Goal: Information Seeking & Learning: Check status

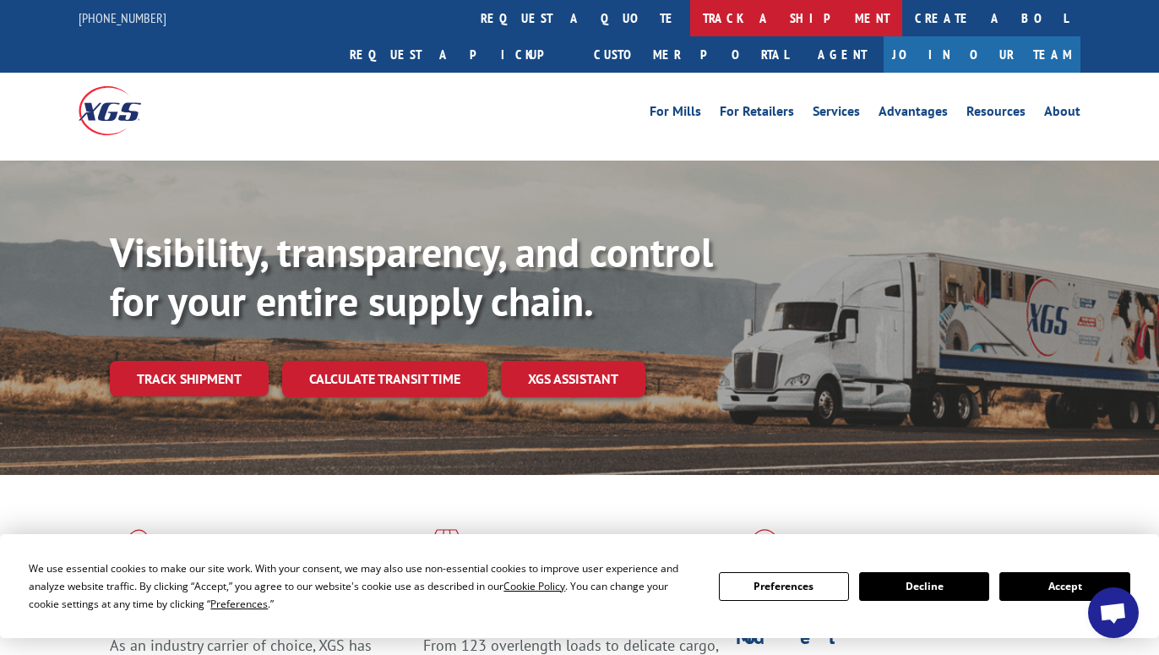
click at [690, 18] on link "track a shipment" at bounding box center [796, 18] width 212 height 36
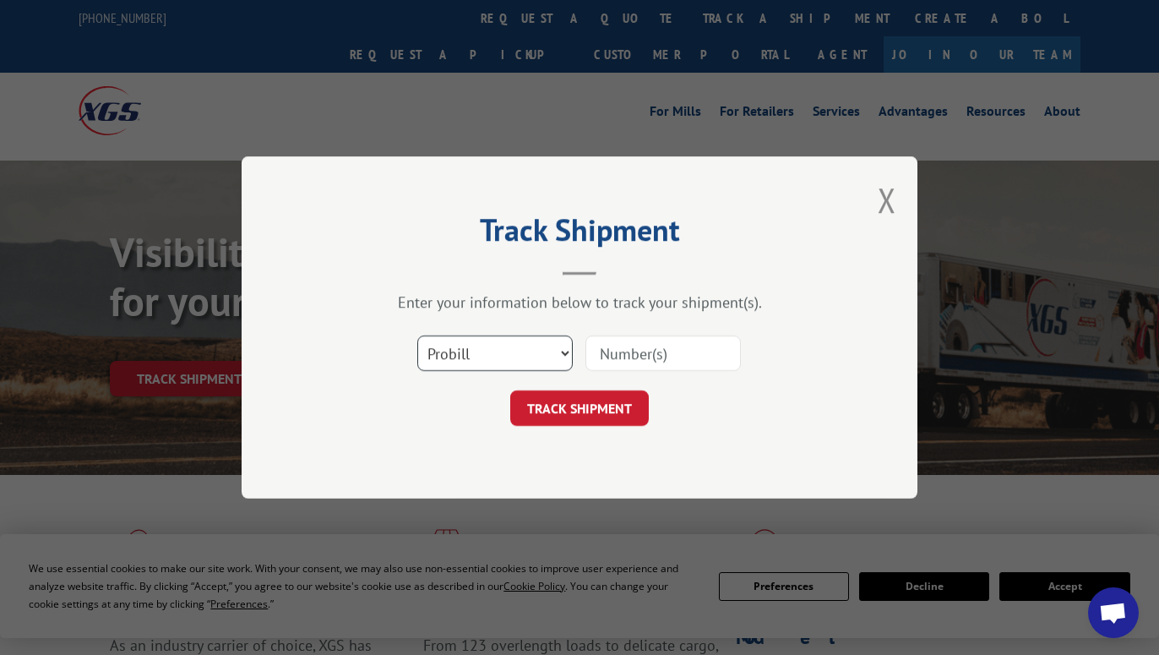
click at [417, 335] on select "Select category... Probill BOL PO" at bounding box center [494, 352] width 155 height 35
select select "bol"
click option "BOL" at bounding box center [0, 0] width 0 height 0
click at [417, 335] on select "Select category... Probill BOL PO" at bounding box center [494, 352] width 155 height 35
click option "BOL" at bounding box center [0, 0] width 0 height 0
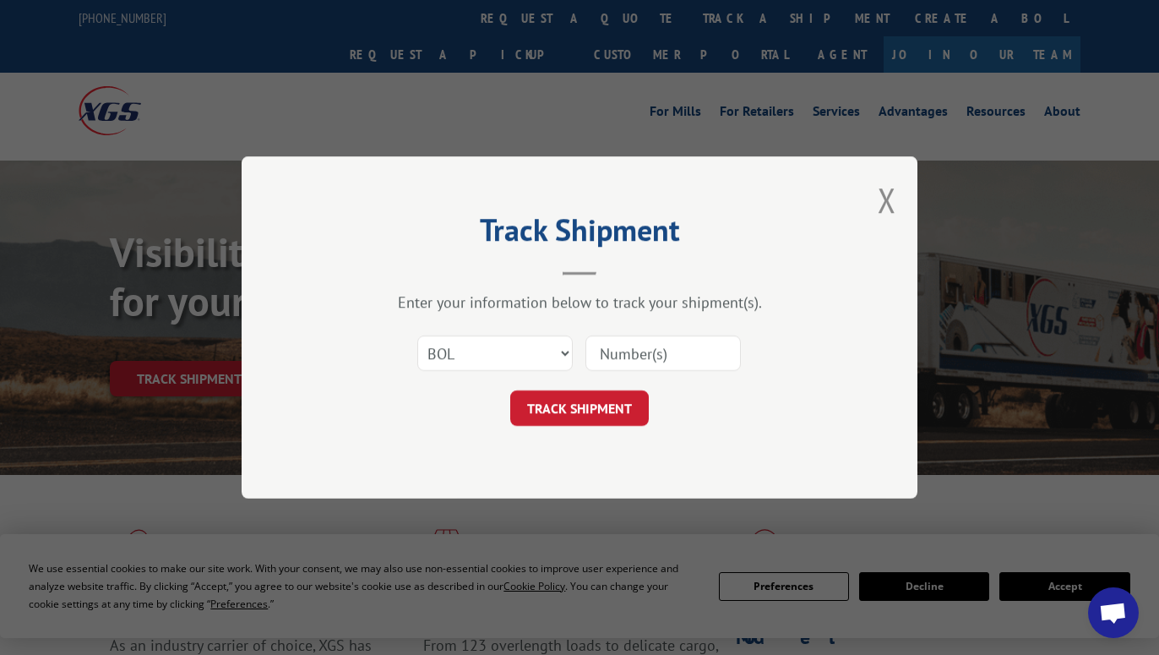
drag, startPoint x: 682, startPoint y: 336, endPoint x: 671, endPoint y: 357, distance: 23.8
click at [678, 343] on input at bounding box center [662, 352] width 155 height 35
type input "081554"
click at [591, 407] on button "TRACK SHIPMENT" at bounding box center [579, 407] width 139 height 35
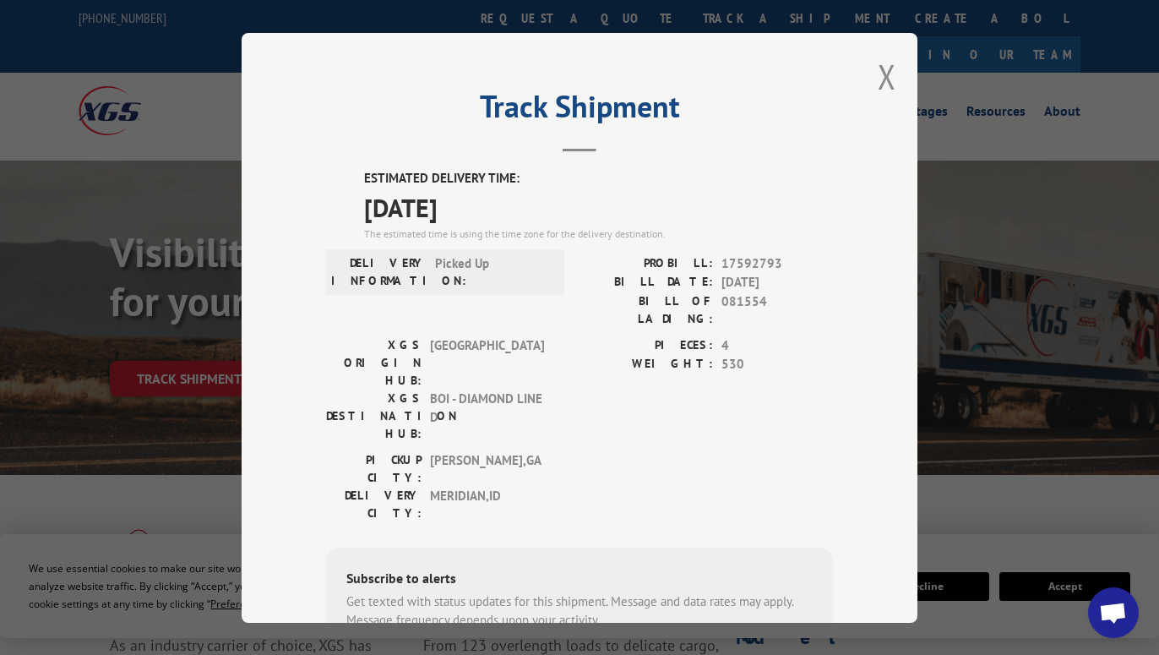
click at [751, 128] on header "Track Shipment" at bounding box center [579, 123] width 507 height 57
click at [878, 68] on button "Close modal" at bounding box center [887, 76] width 19 height 45
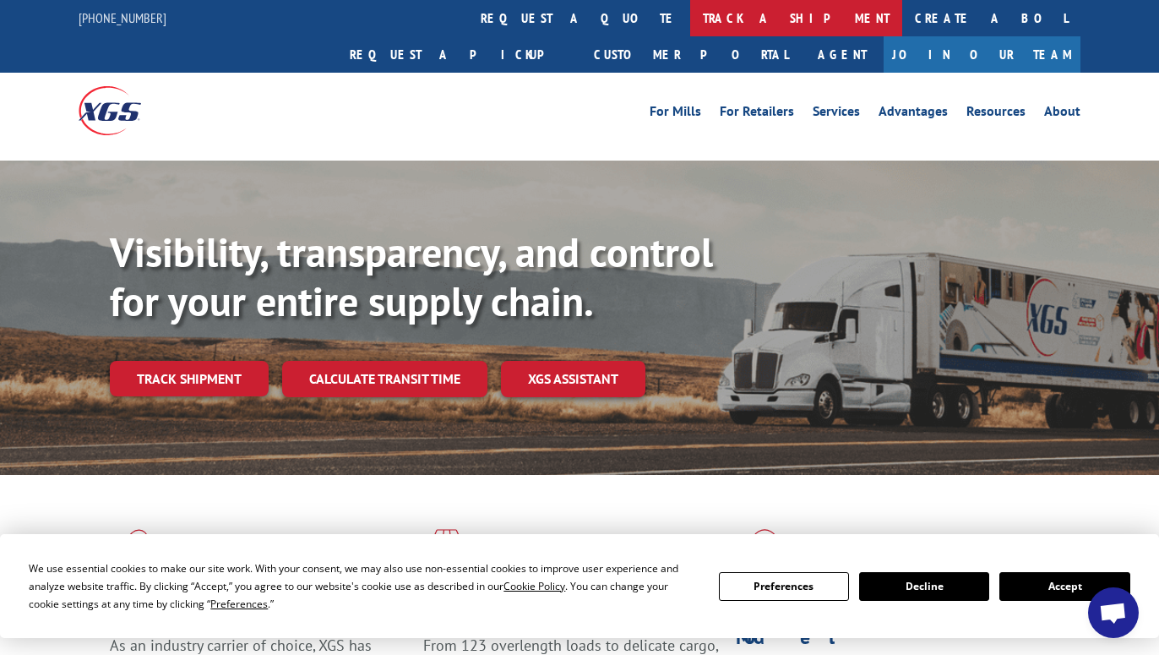
click at [690, 19] on link "track a shipment" at bounding box center [796, 18] width 212 height 36
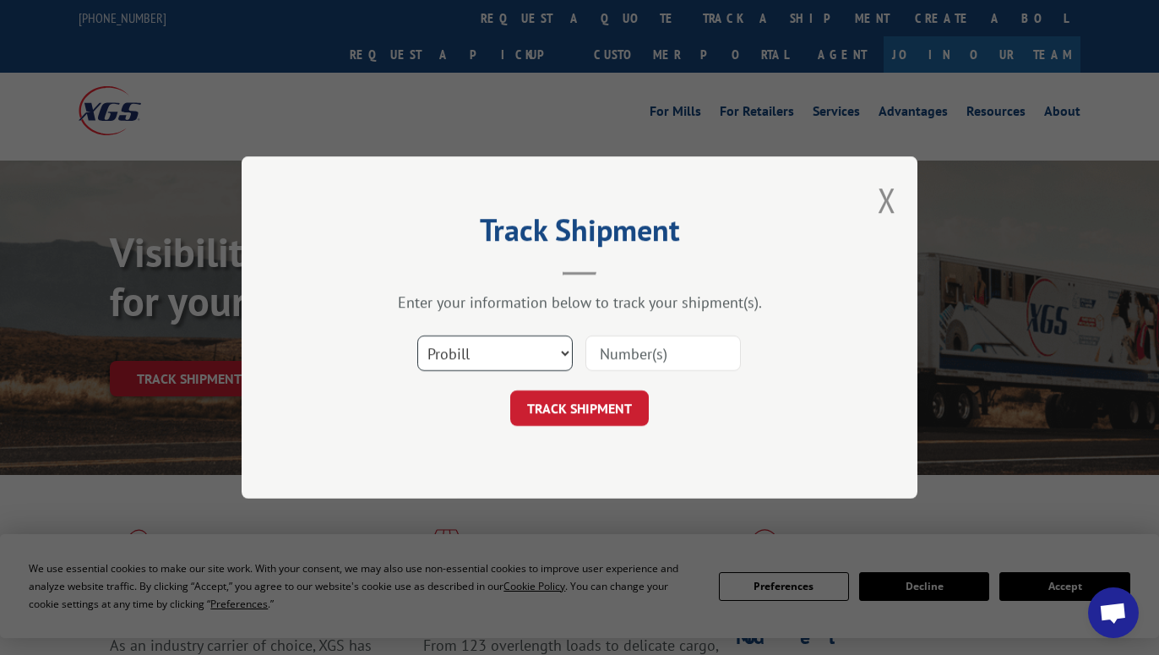
click at [417, 335] on select "Select category... Probill BOL PO" at bounding box center [494, 352] width 155 height 35
select select "bol"
click option "BOL" at bounding box center [0, 0] width 0 height 0
click at [630, 354] on input at bounding box center [662, 352] width 155 height 35
type input "081566"
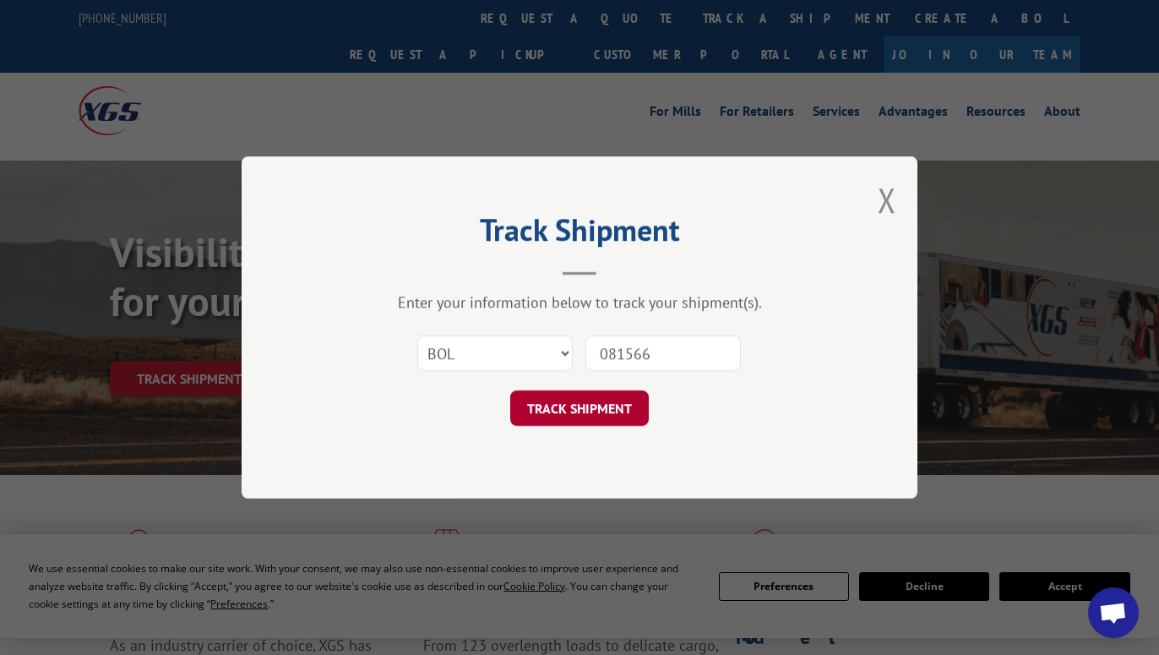
click at [613, 409] on button "TRACK SHIPMENT" at bounding box center [579, 407] width 139 height 35
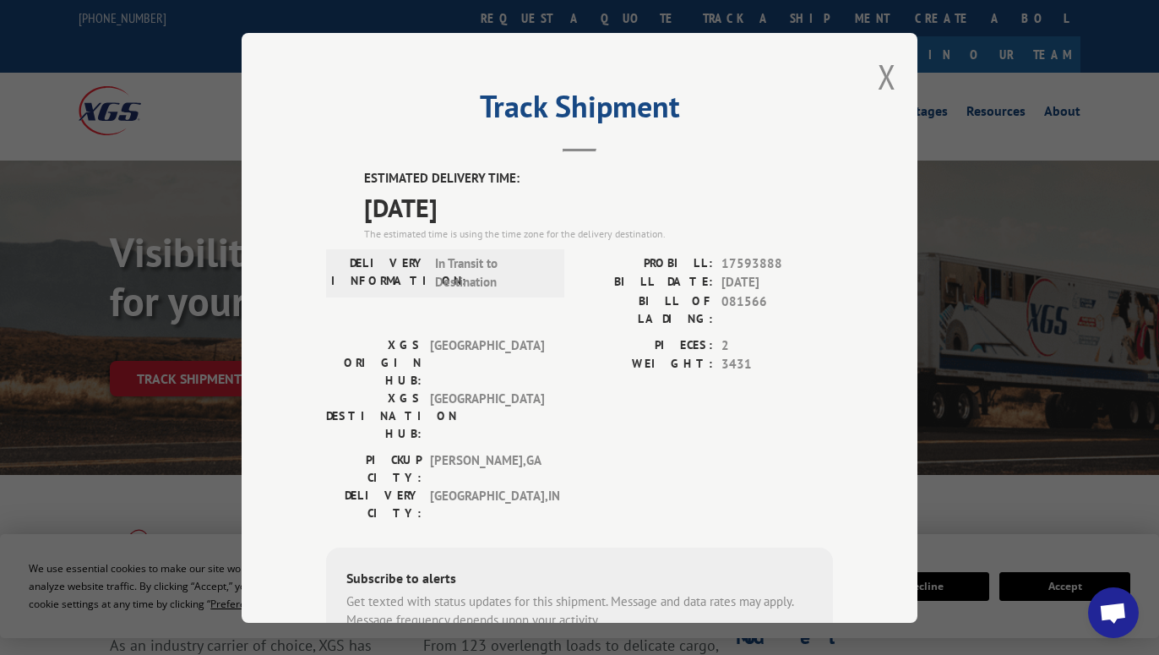
click at [769, 98] on h2 "Track Shipment" at bounding box center [579, 111] width 507 height 32
click at [878, 76] on button "Close modal" at bounding box center [887, 76] width 19 height 45
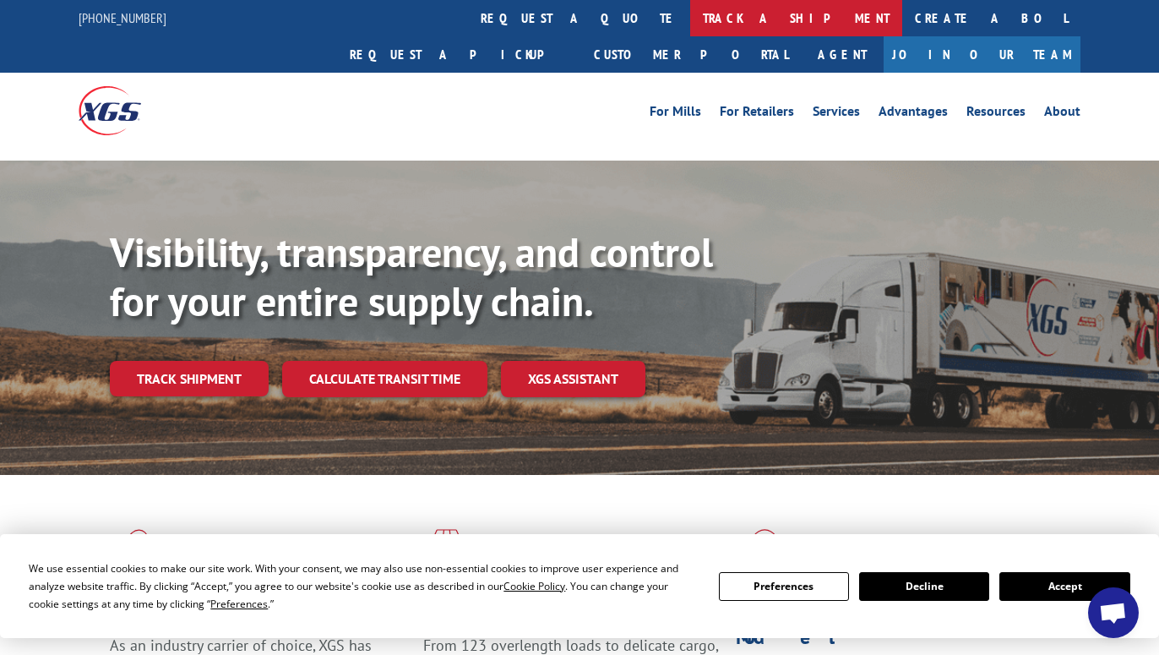
click at [690, 14] on link "track a shipment" at bounding box center [796, 18] width 212 height 36
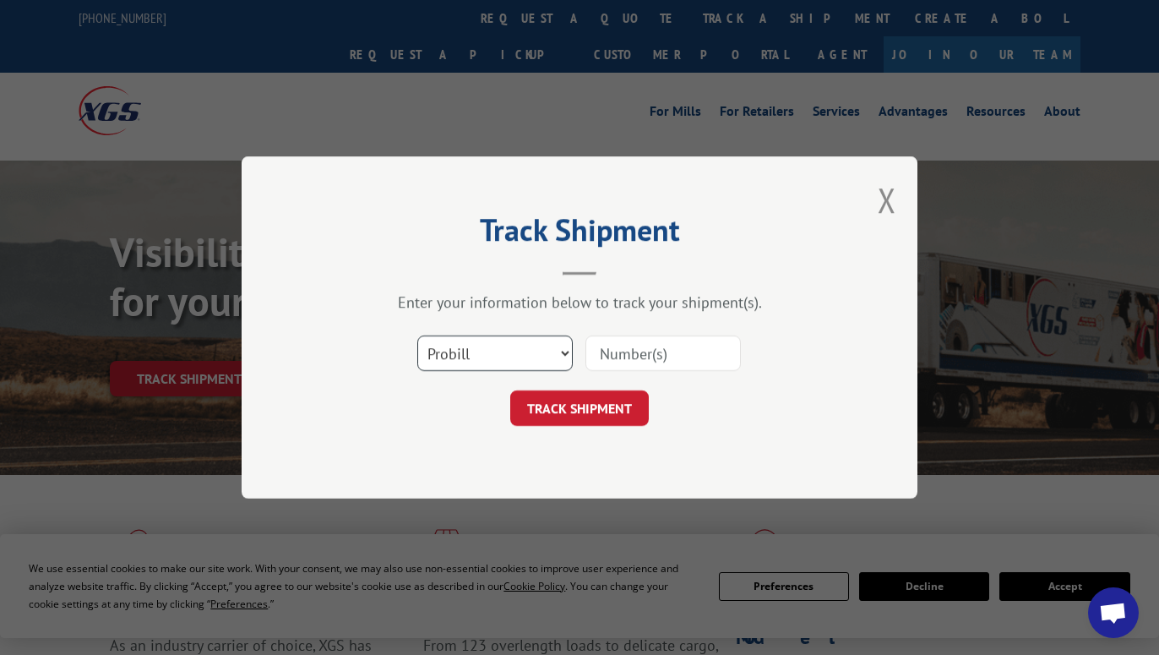
click at [417, 335] on select "Select category... Probill BOL PO" at bounding box center [494, 352] width 155 height 35
select select "bol"
click option "BOL" at bounding box center [0, 0] width 0 height 0
click at [621, 357] on input at bounding box center [662, 352] width 155 height 35
type input "081557"
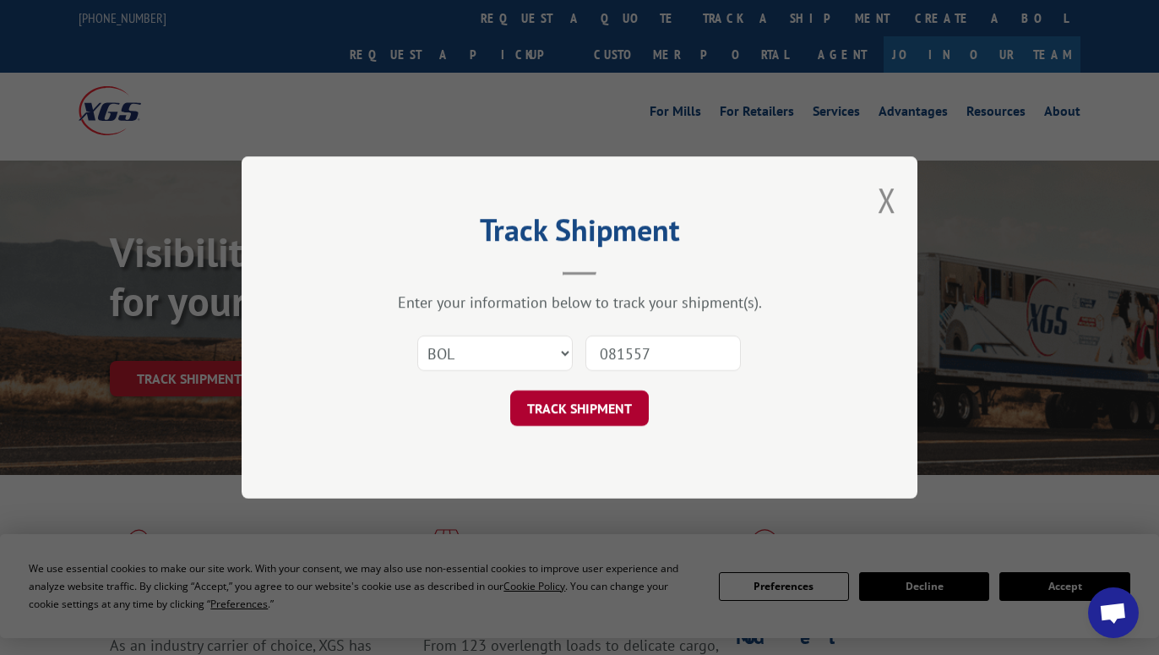
click at [601, 415] on button "TRACK SHIPMENT" at bounding box center [579, 407] width 139 height 35
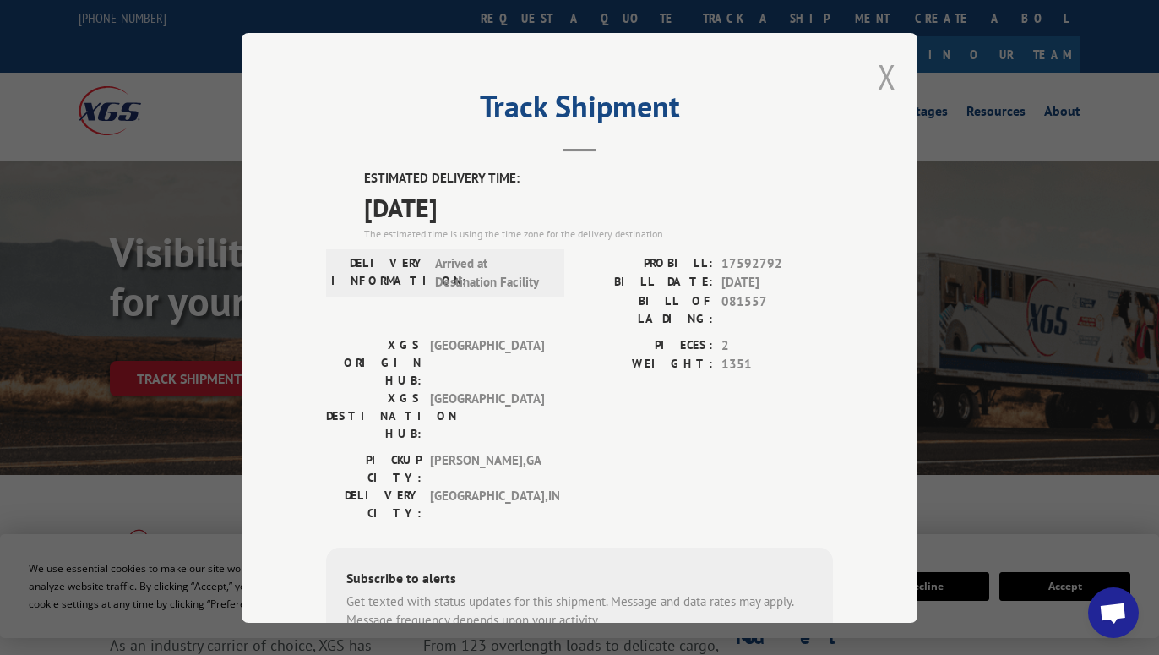
click at [878, 77] on button "Close modal" at bounding box center [887, 76] width 19 height 45
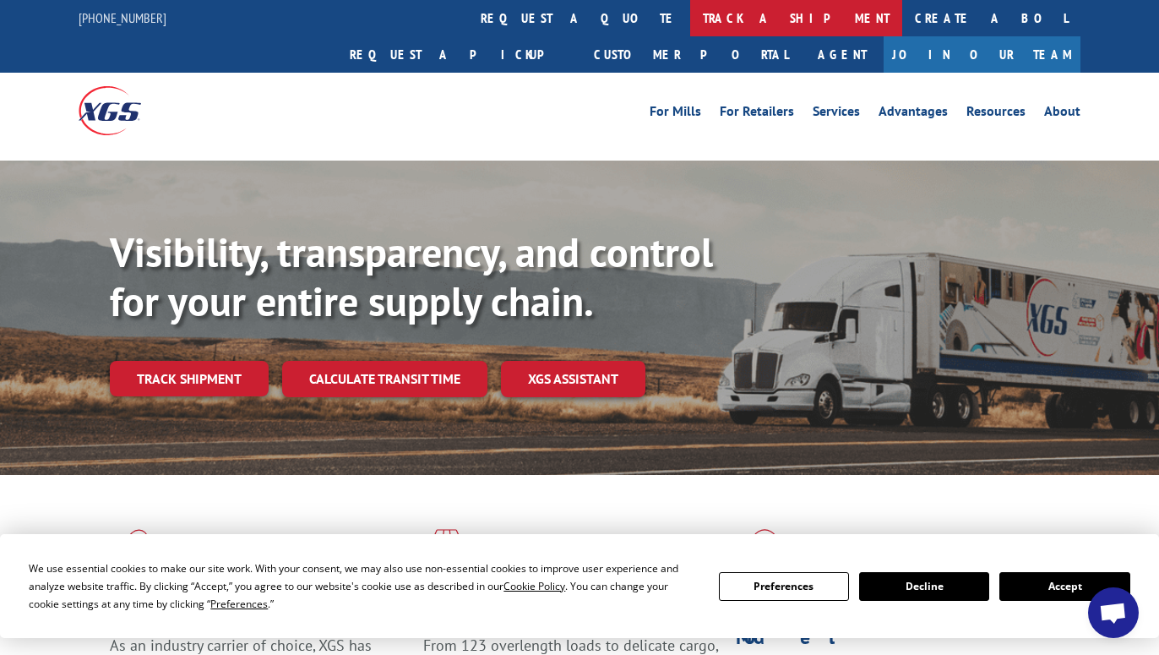
click at [690, 14] on link "track a shipment" at bounding box center [796, 18] width 212 height 36
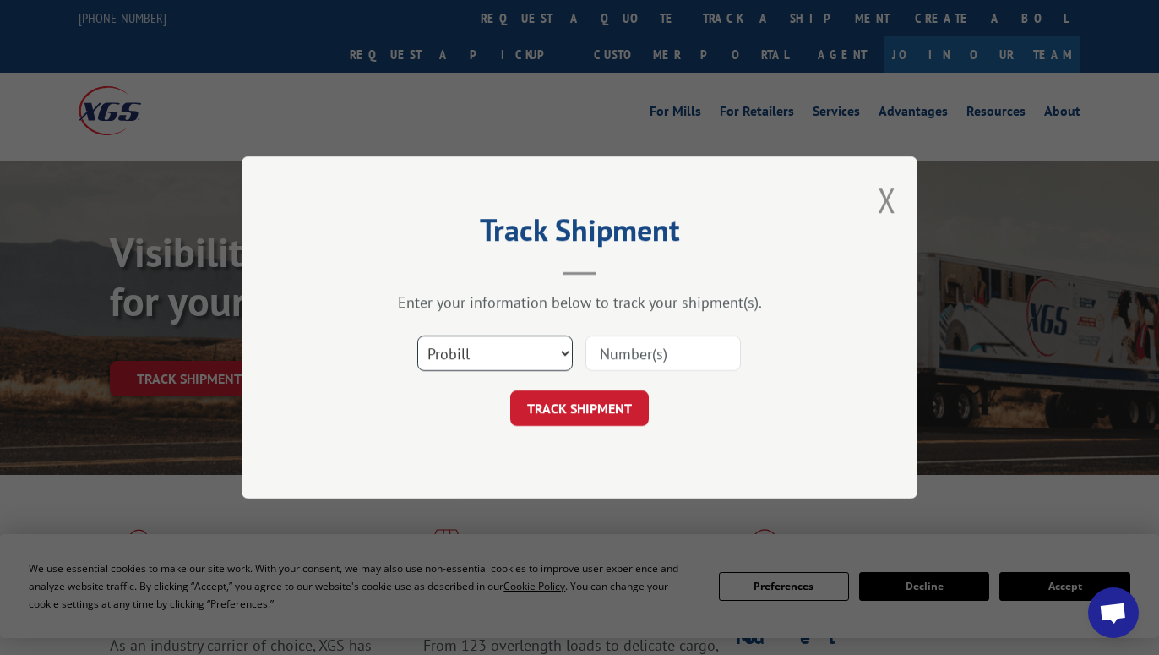
click at [417, 335] on select "Select category... Probill BOL PO" at bounding box center [494, 352] width 155 height 35
select select "bol"
click option "BOL" at bounding box center [0, 0] width 0 height 0
click at [628, 346] on input at bounding box center [662, 352] width 155 height 35
